Goal: Navigation & Orientation: Find specific page/section

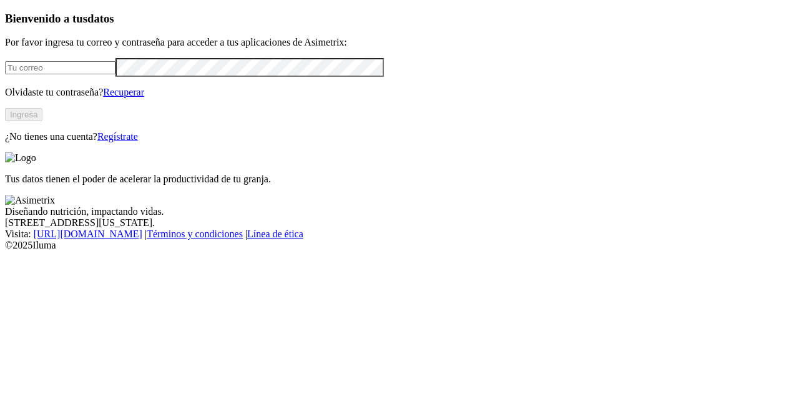
type input "[EMAIL_ADDRESS][DOMAIN_NAME]"
click at [42, 121] on button "Ingresa" at bounding box center [23, 114] width 37 height 13
